Goal: Task Accomplishment & Management: Use online tool/utility

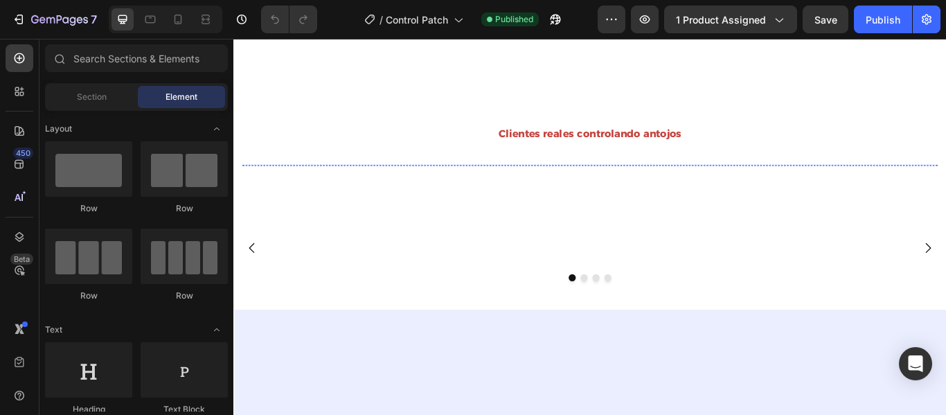
scroll to position [572, 0]
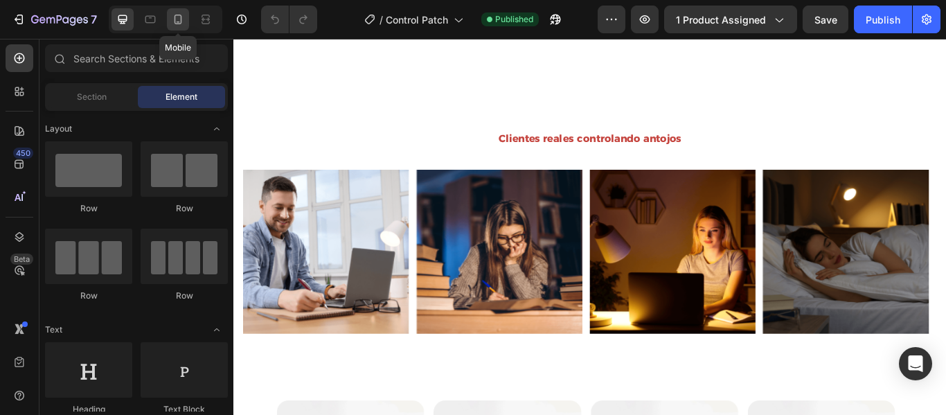
click at [179, 26] on div at bounding box center [178, 19] width 22 height 22
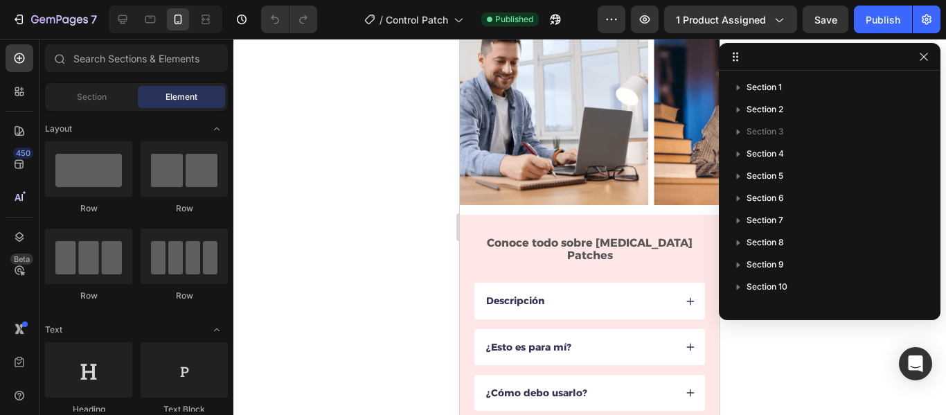
scroll to position [617, 0]
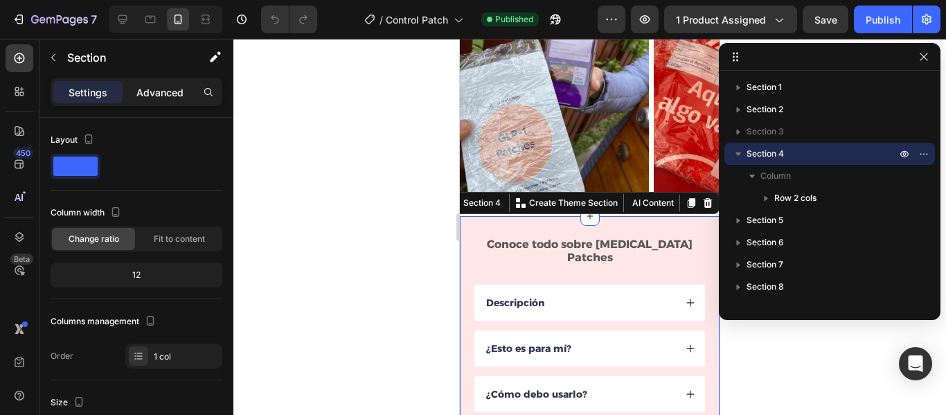
click at [163, 91] on p "Advanced" at bounding box center [159, 92] width 47 height 15
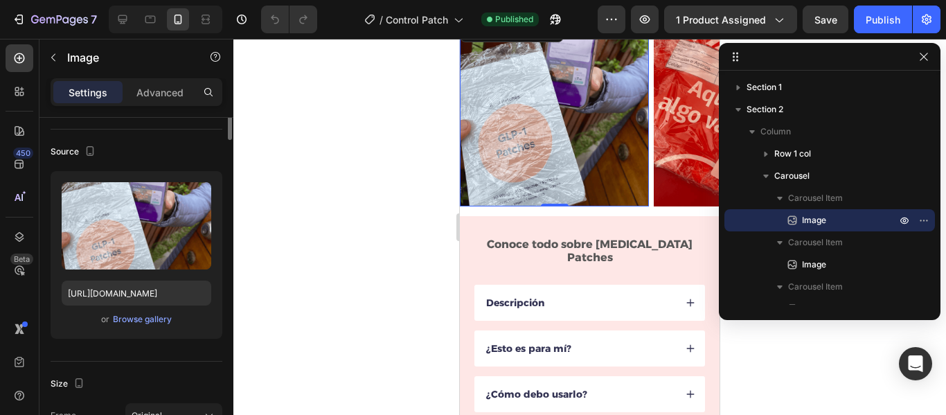
scroll to position [0, 0]
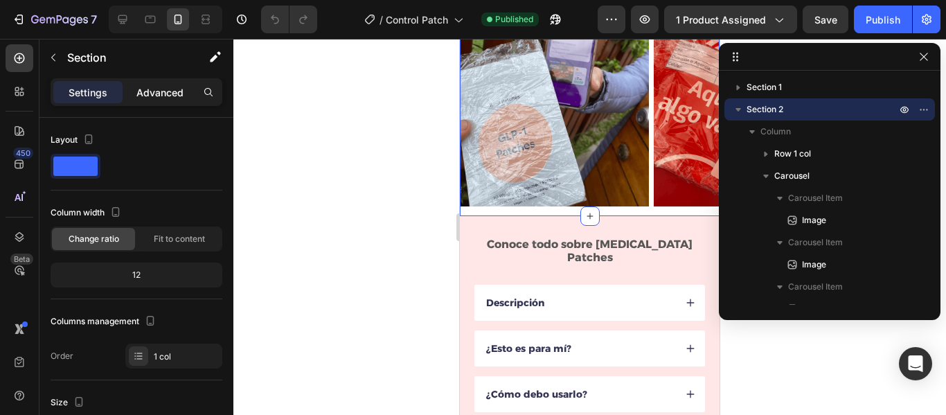
click at [168, 97] on p "Advanced" at bounding box center [159, 92] width 47 height 15
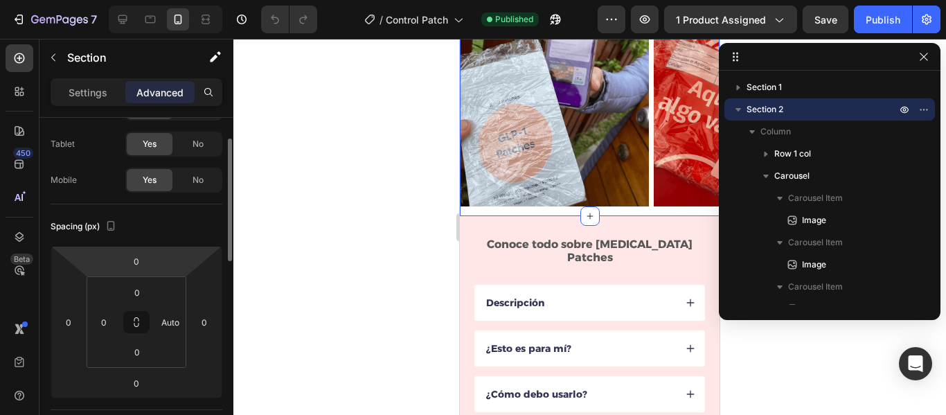
scroll to position [64, 0]
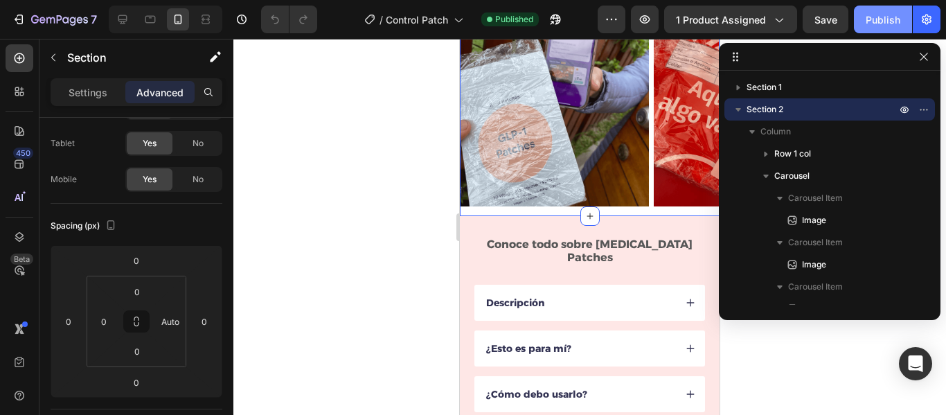
click at [869, 24] on div "Publish" at bounding box center [883, 19] width 35 height 15
click at [422, 217] on div at bounding box center [589, 227] width 713 height 376
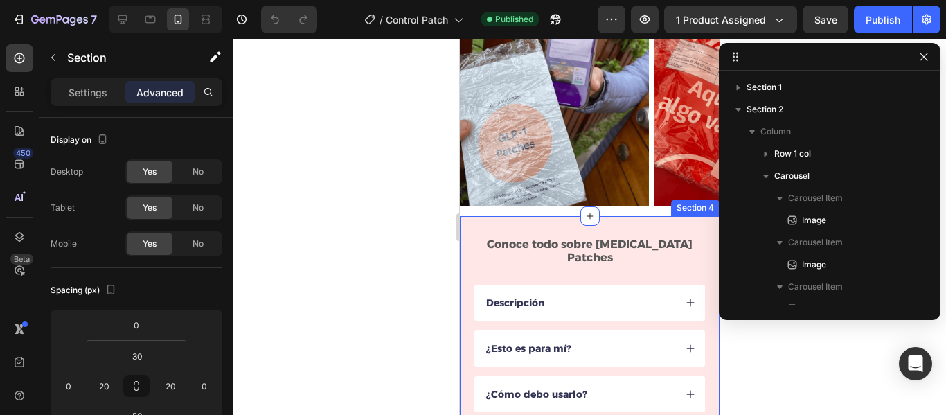
click at [549, 223] on div "Conoce todo sobre [MEDICAL_DATA] Patches Text Block Descripción ¿Esto es para m…" at bounding box center [590, 400] width 260 height 369
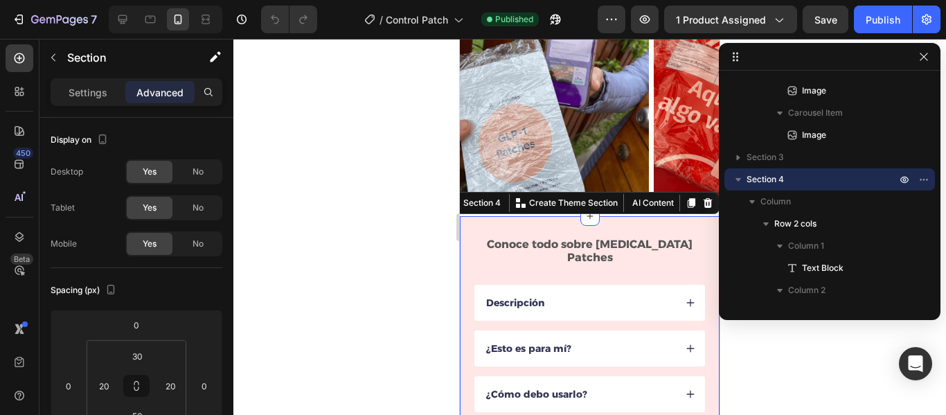
click at [402, 243] on div at bounding box center [589, 227] width 713 height 376
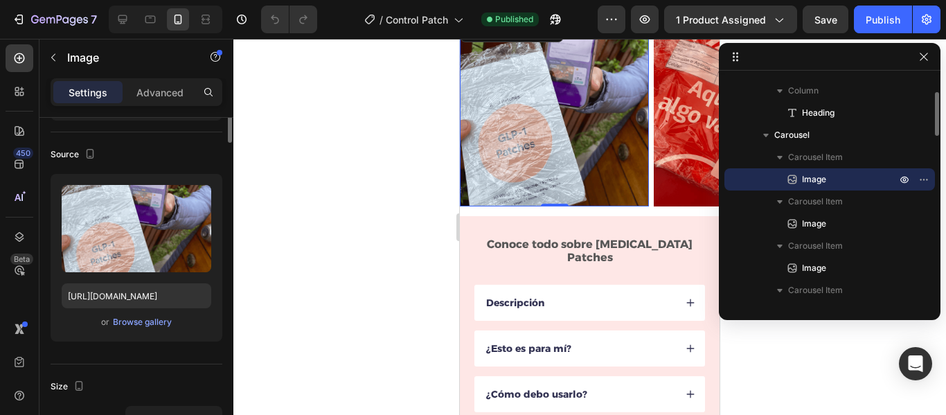
scroll to position [0, 0]
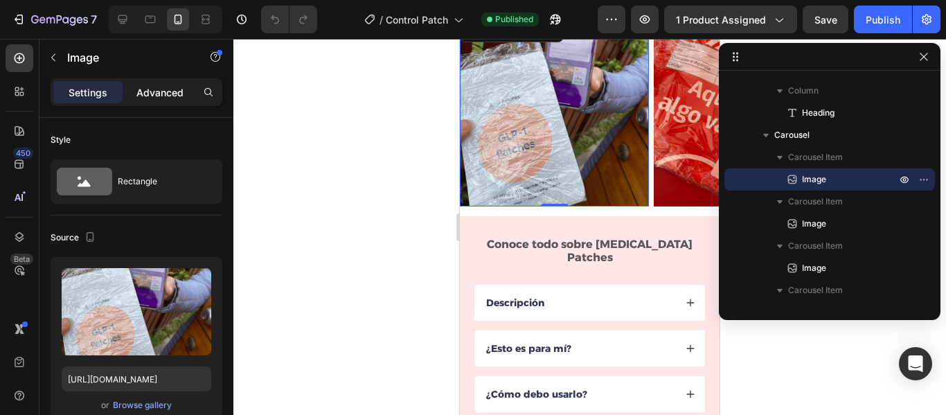
click at [152, 95] on p "Advanced" at bounding box center [159, 92] width 47 height 15
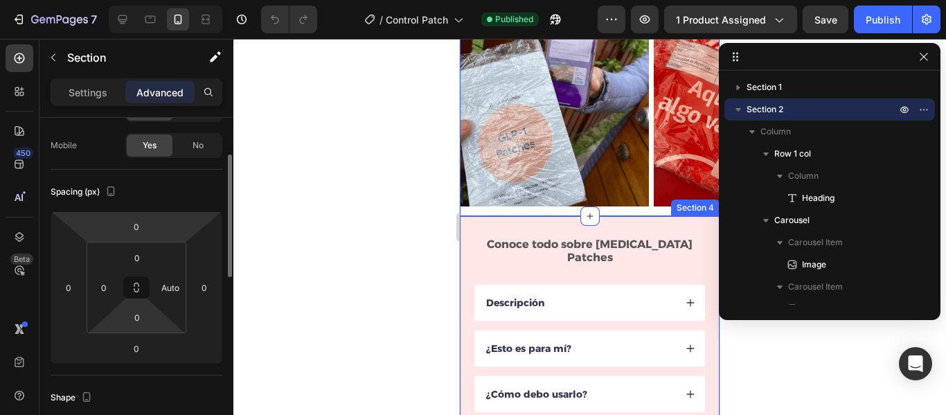
scroll to position [99, 0]
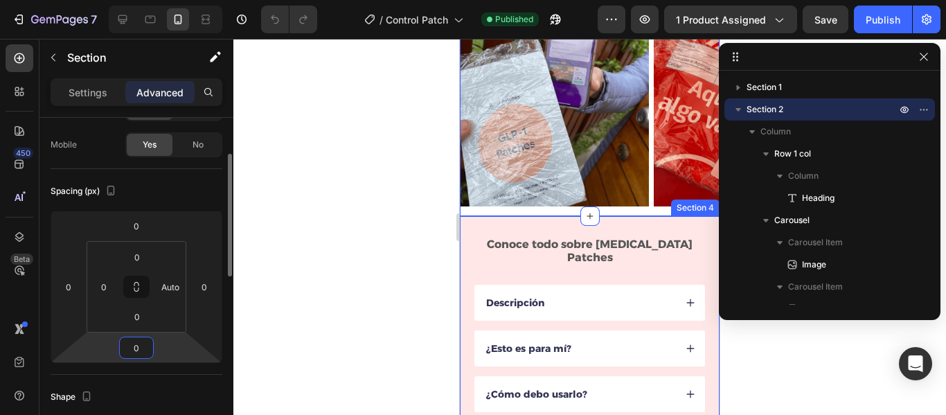
click at [143, 348] on input "0" at bounding box center [137, 347] width 28 height 21
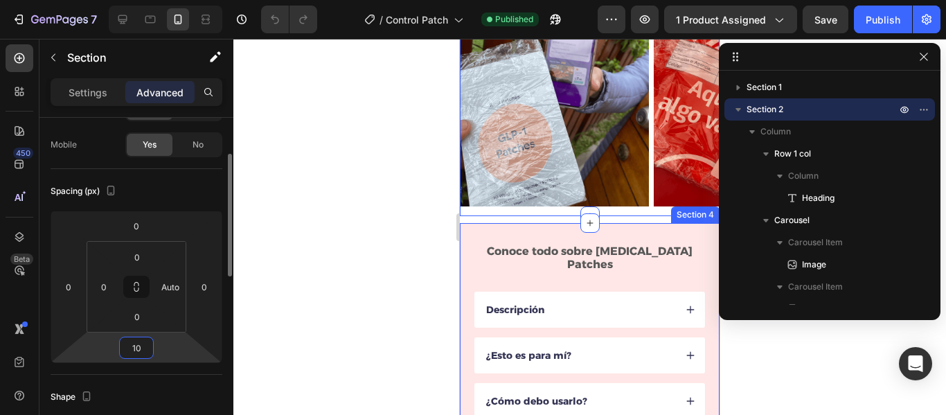
type input "1"
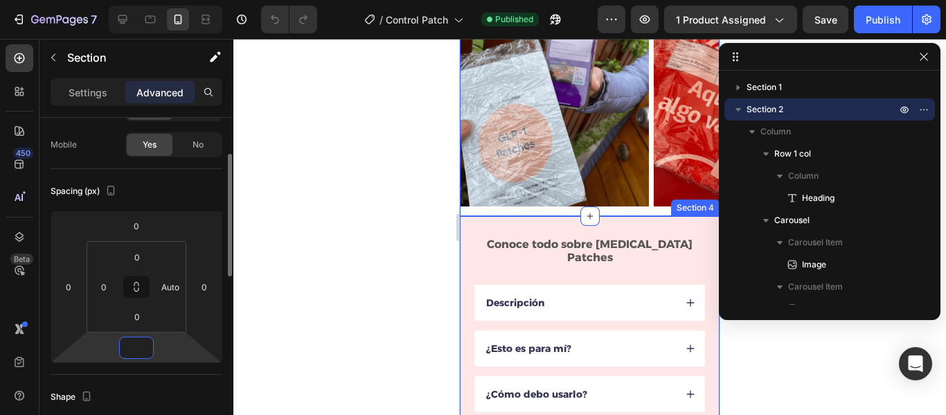
type input "0"
click at [312, 275] on div at bounding box center [589, 227] width 713 height 376
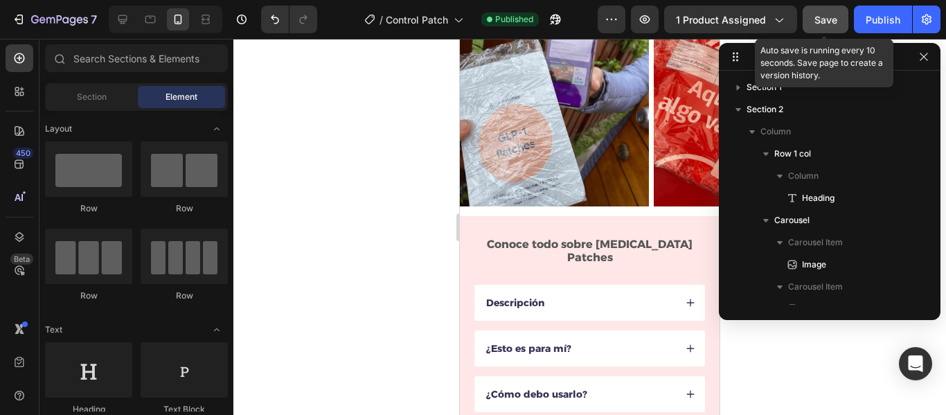
click at [835, 19] on span "Save" at bounding box center [826, 20] width 23 height 12
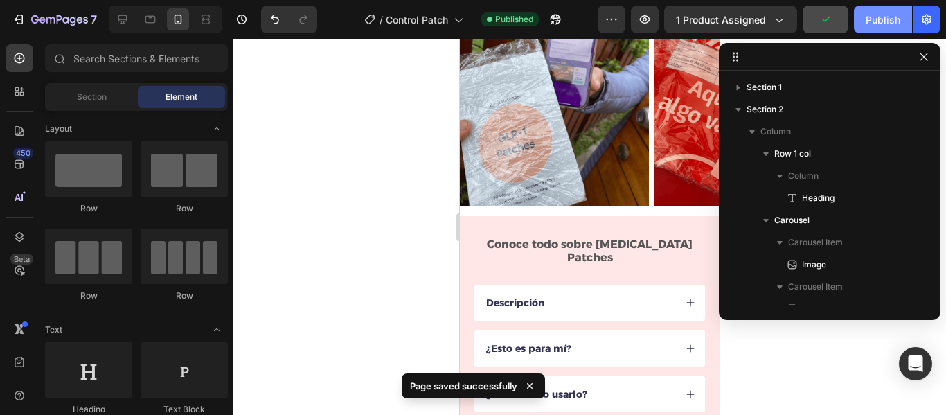
click at [880, 20] on div "Publish" at bounding box center [883, 19] width 35 height 15
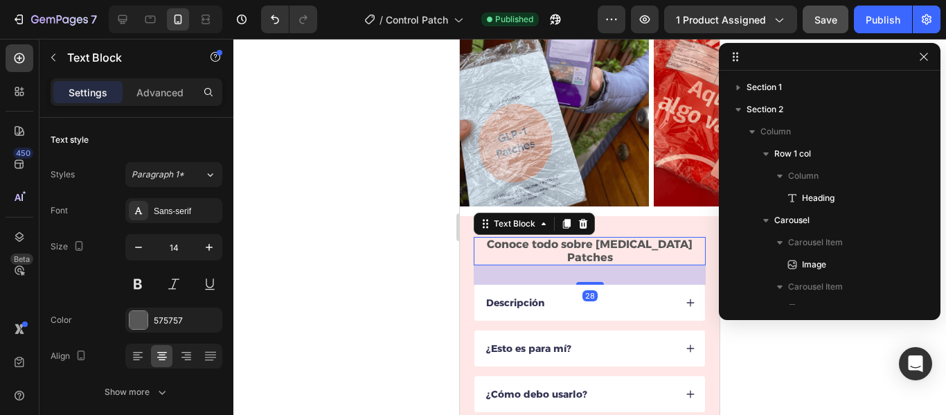
scroll to position [484, 0]
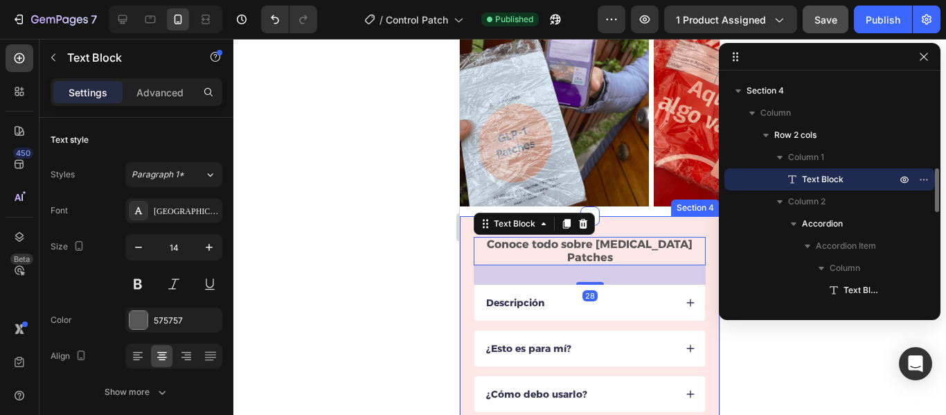
click at [393, 271] on div at bounding box center [589, 227] width 713 height 376
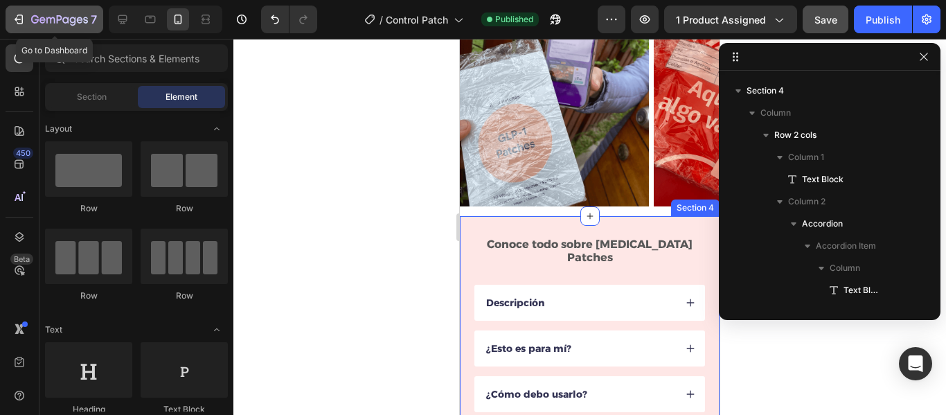
click at [15, 17] on icon "button" at bounding box center [19, 19] width 14 height 14
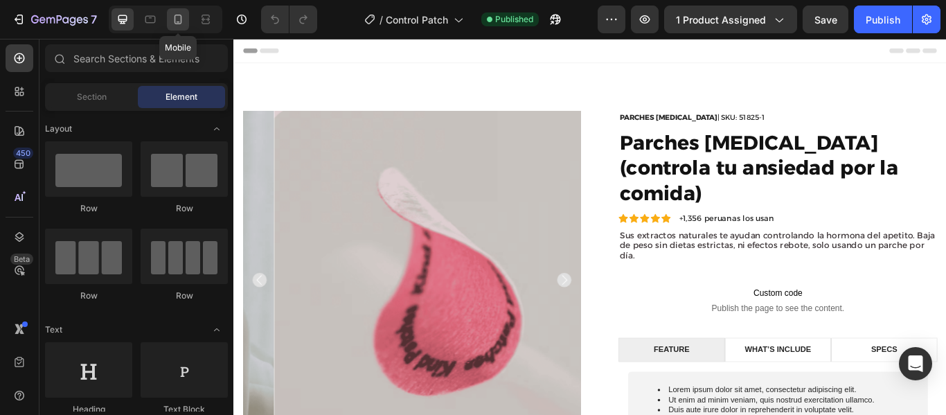
click at [175, 23] on icon at bounding box center [179, 20] width 8 height 10
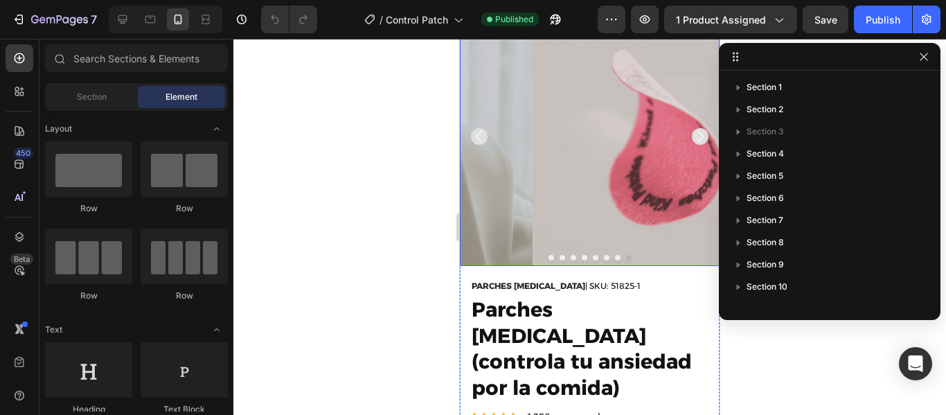
scroll to position [64, 0]
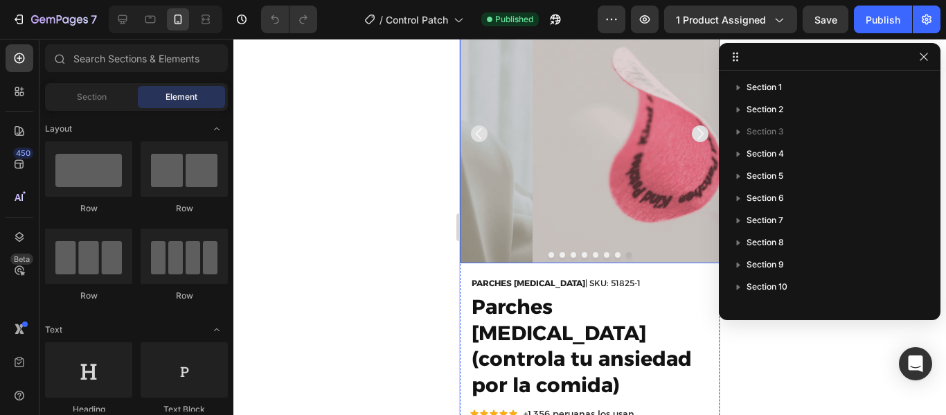
click at [481, 130] on icon "Carousel Back Arrow" at bounding box center [479, 133] width 17 height 17
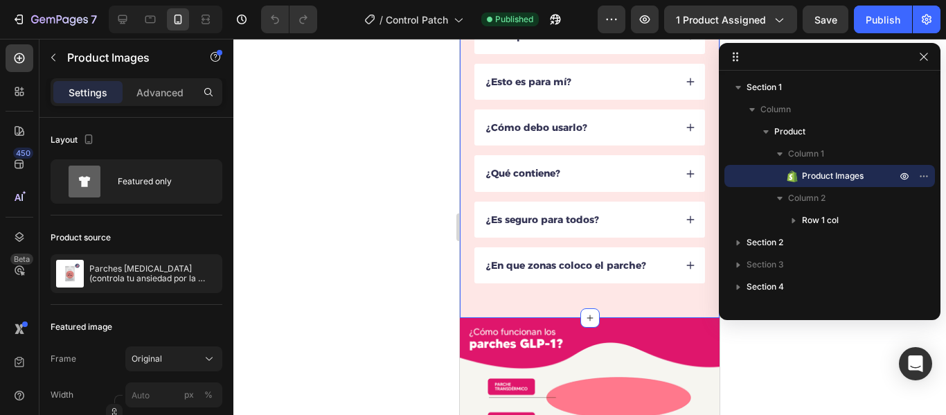
scroll to position [883, 0]
